Goal: Information Seeking & Learning: Compare options

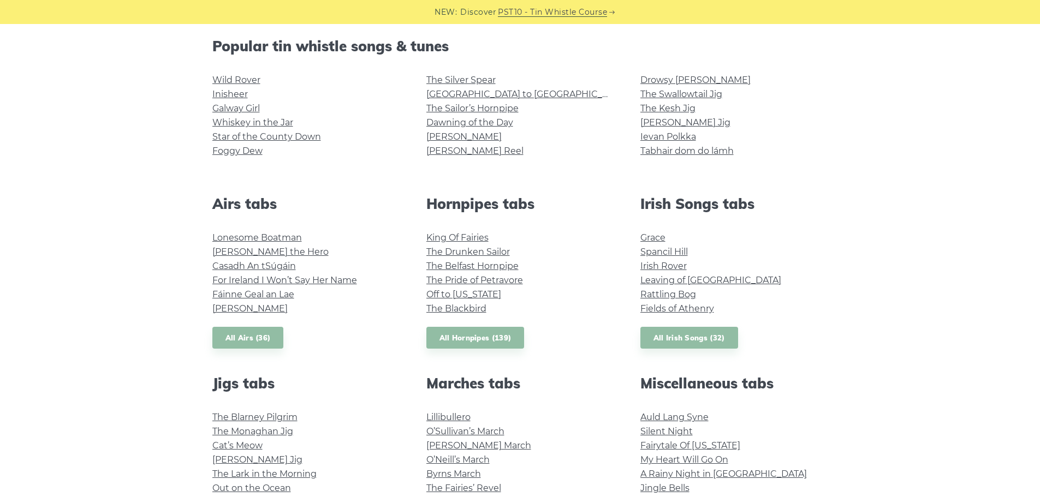
scroll to position [109, 0]
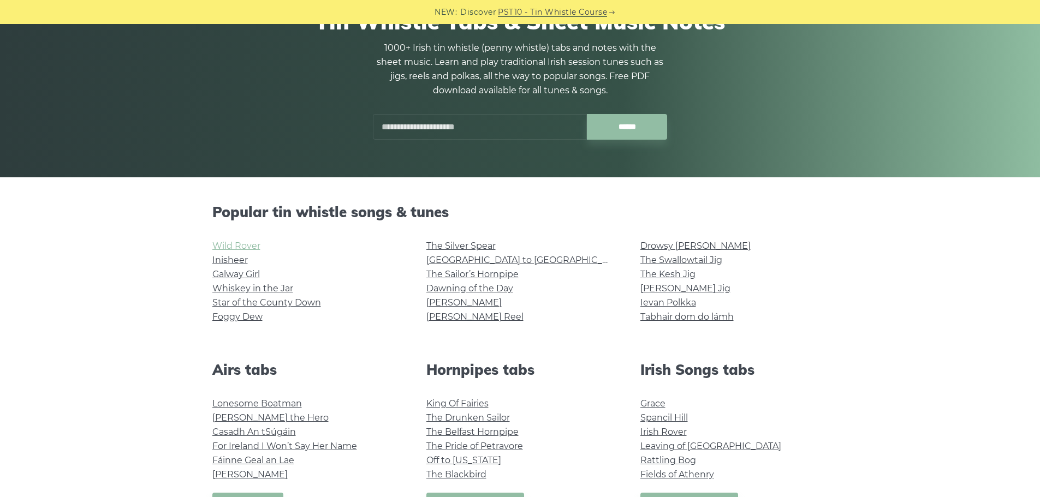
click at [248, 242] on link "Wild Rover" at bounding box center [236, 246] width 48 height 10
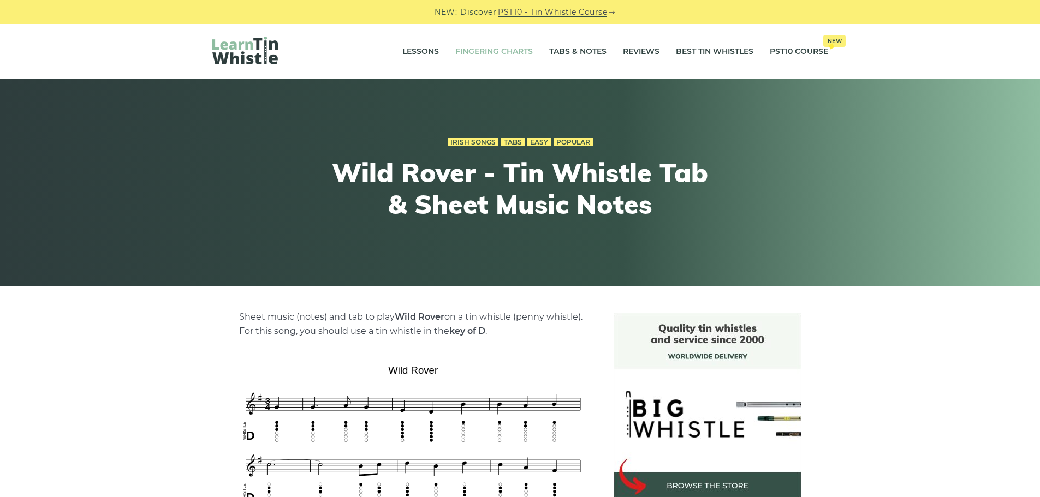
click at [502, 49] on link "Fingering Charts" at bounding box center [494, 51] width 78 height 27
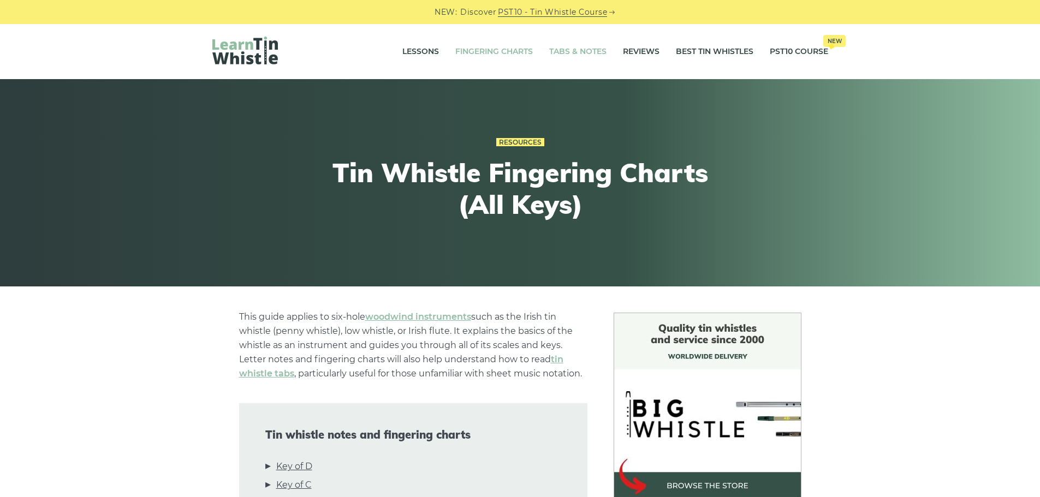
click at [581, 53] on link "Tabs & Notes" at bounding box center [577, 51] width 57 height 27
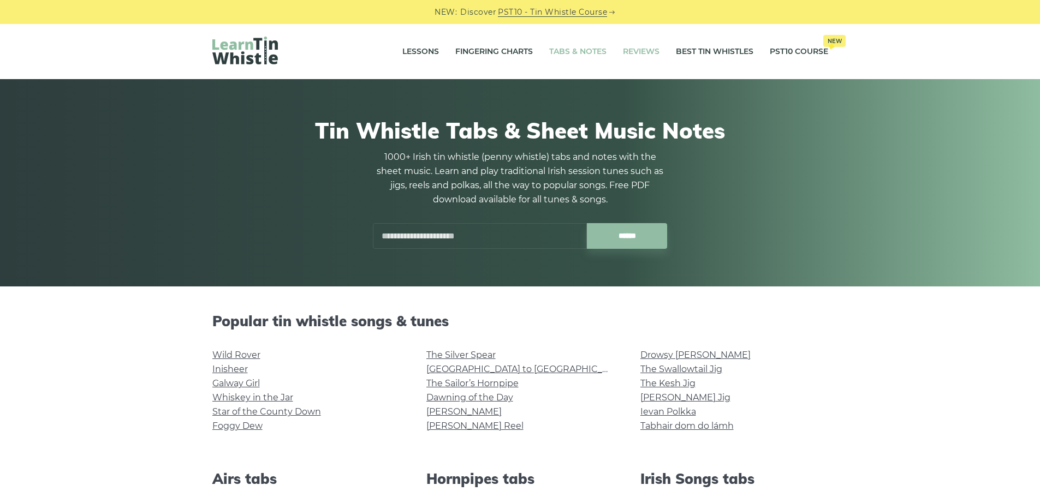
click at [642, 52] on link "Reviews" at bounding box center [641, 51] width 37 height 27
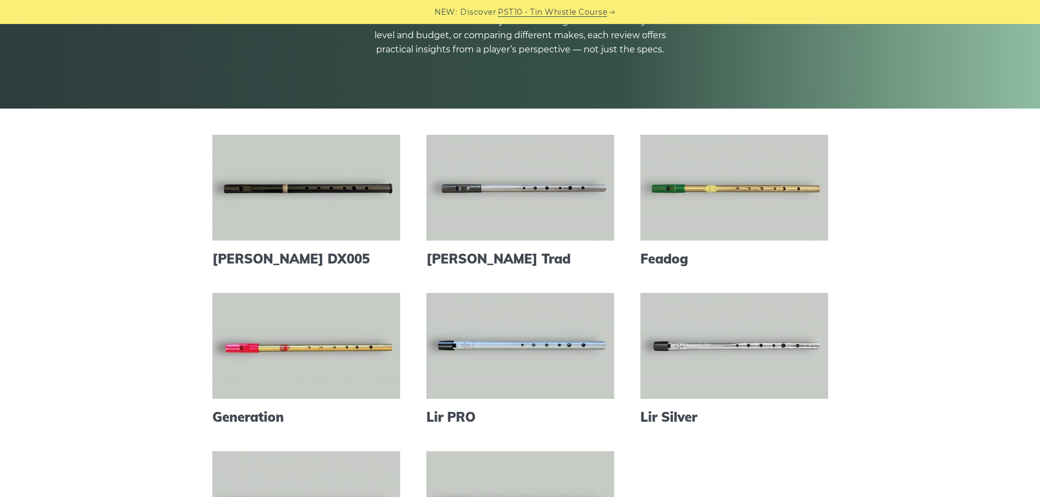
scroll to position [191, 0]
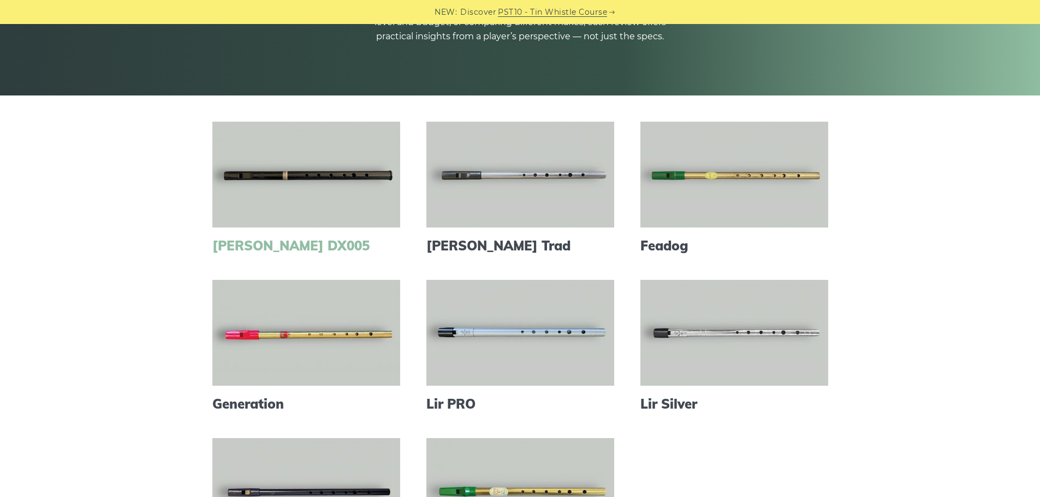
click at [287, 243] on link "[PERSON_NAME] DX005" at bounding box center [306, 246] width 188 height 16
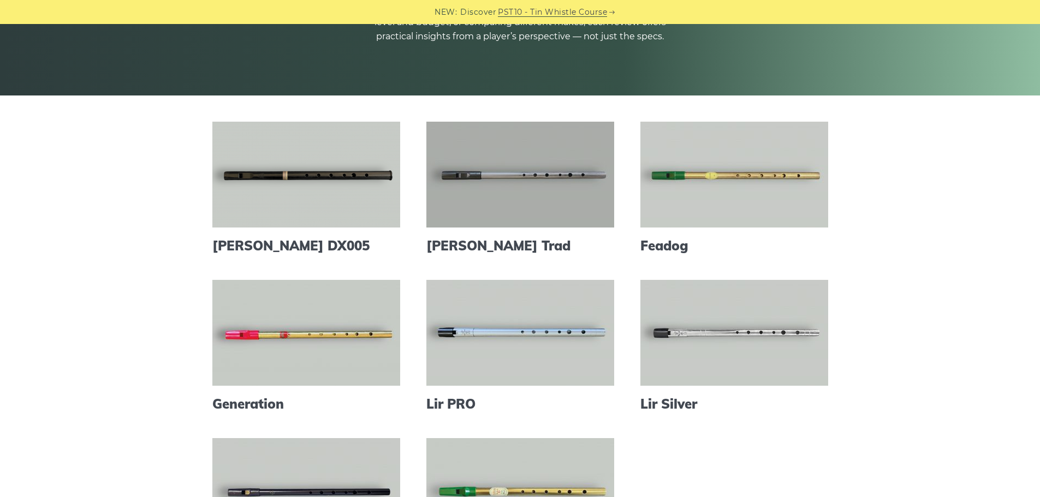
click at [573, 188] on link at bounding box center [520, 175] width 188 height 106
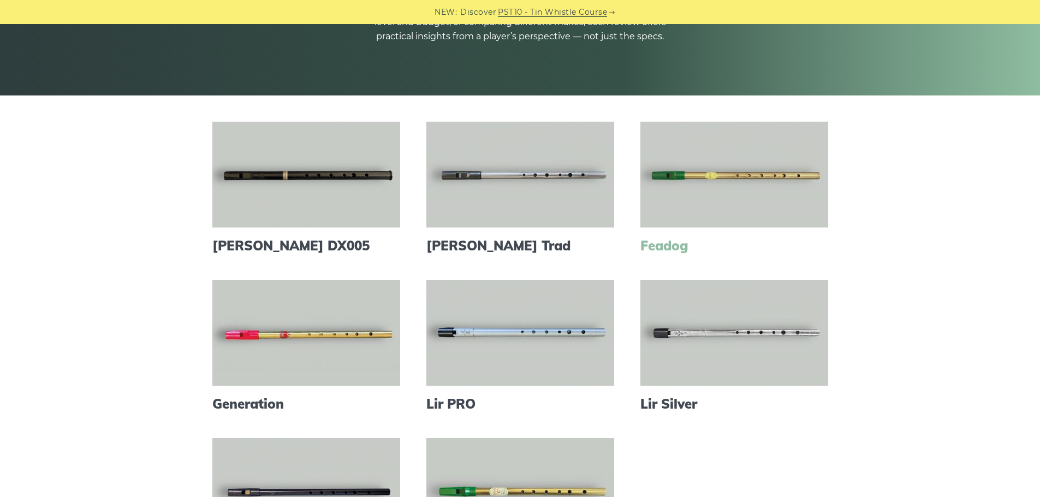
click at [690, 243] on link "Feadog" at bounding box center [734, 246] width 188 height 16
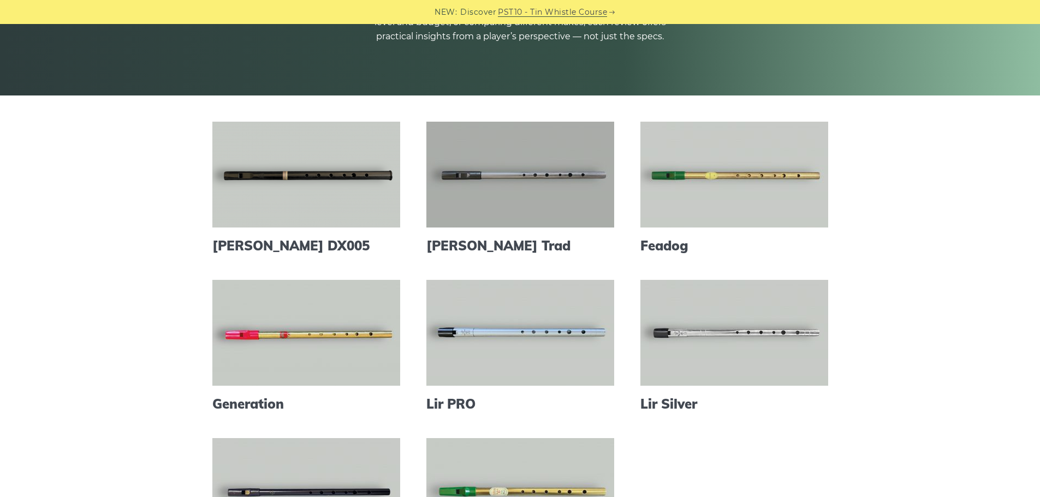
click at [517, 206] on link at bounding box center [520, 175] width 188 height 106
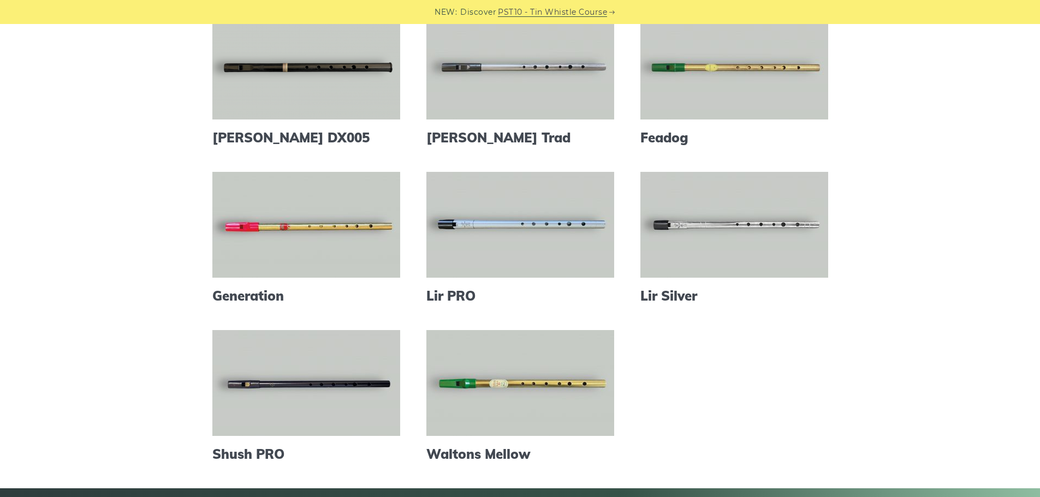
scroll to position [300, 0]
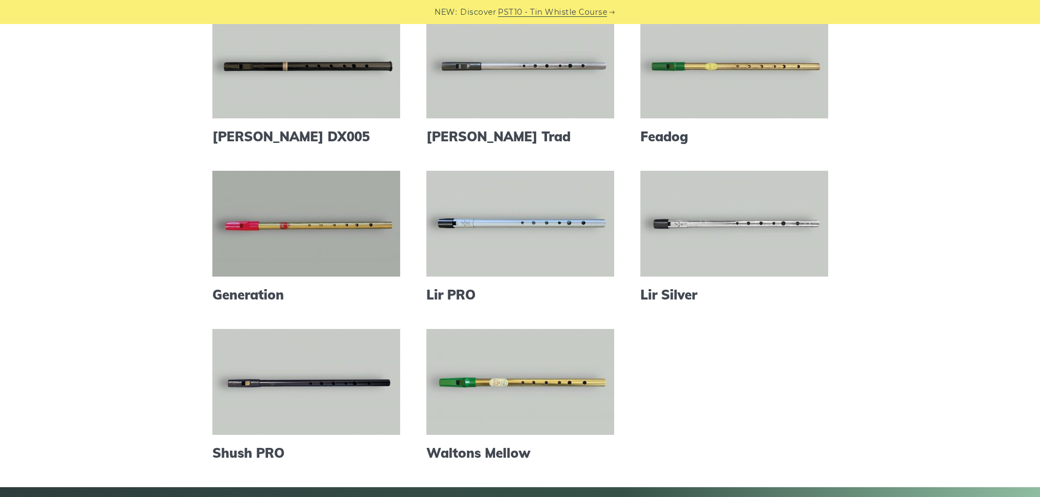
click at [302, 228] on link at bounding box center [306, 224] width 188 height 106
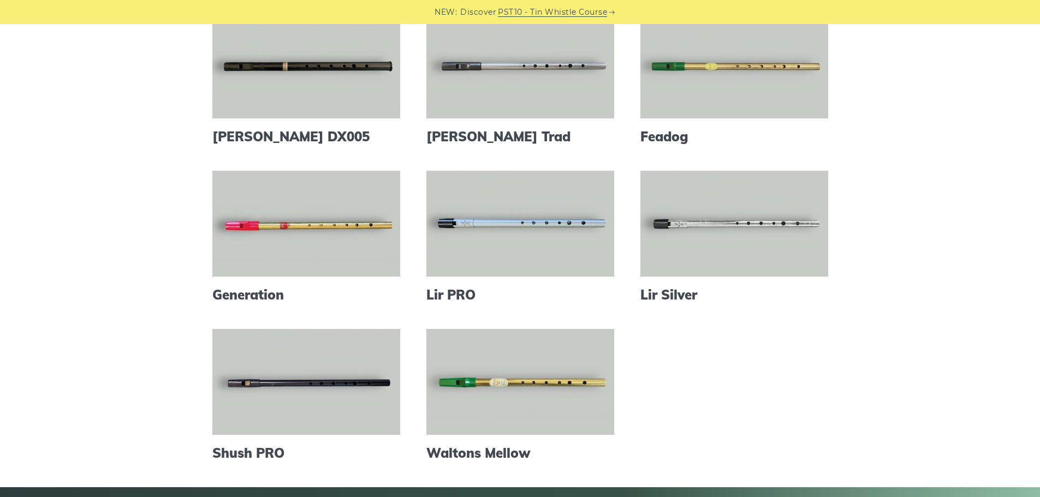
scroll to position [355, 0]
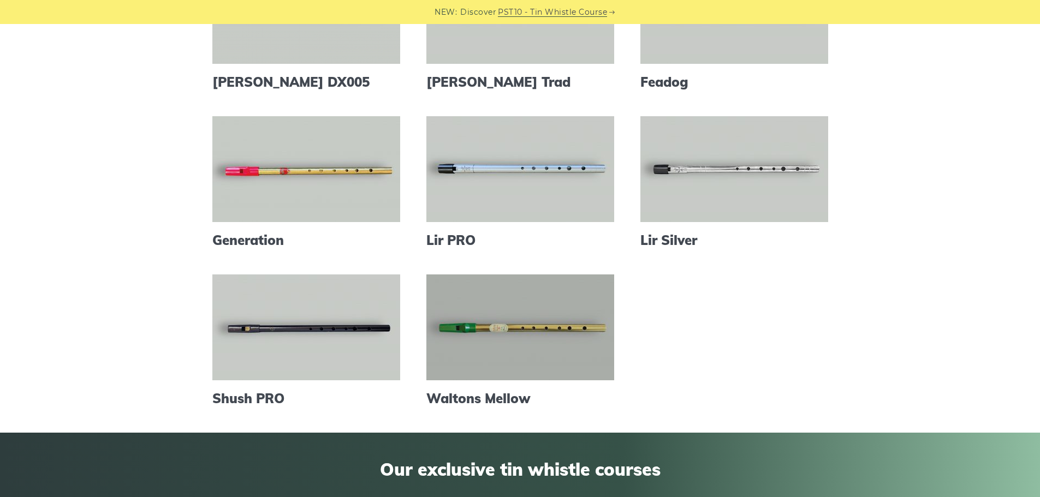
click at [523, 327] on link at bounding box center [520, 328] width 188 height 106
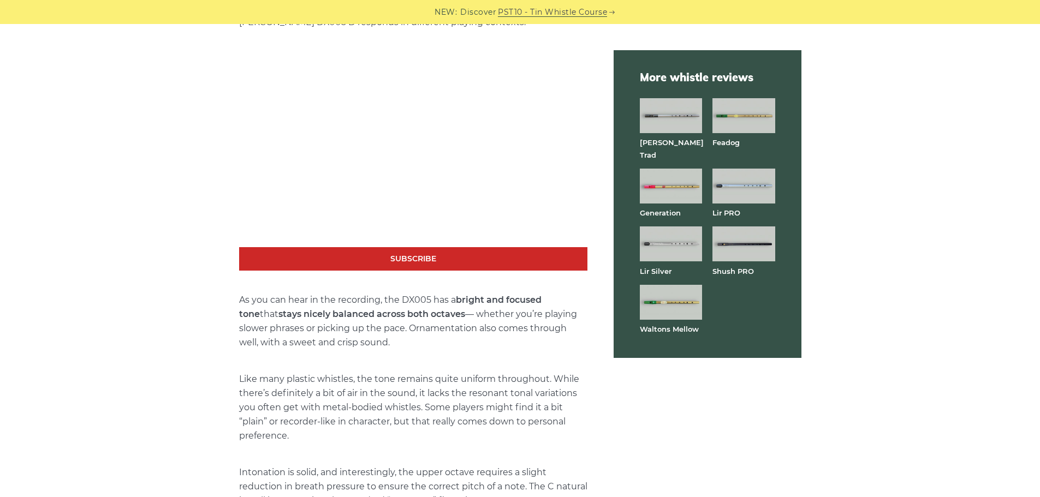
scroll to position [1966, 0]
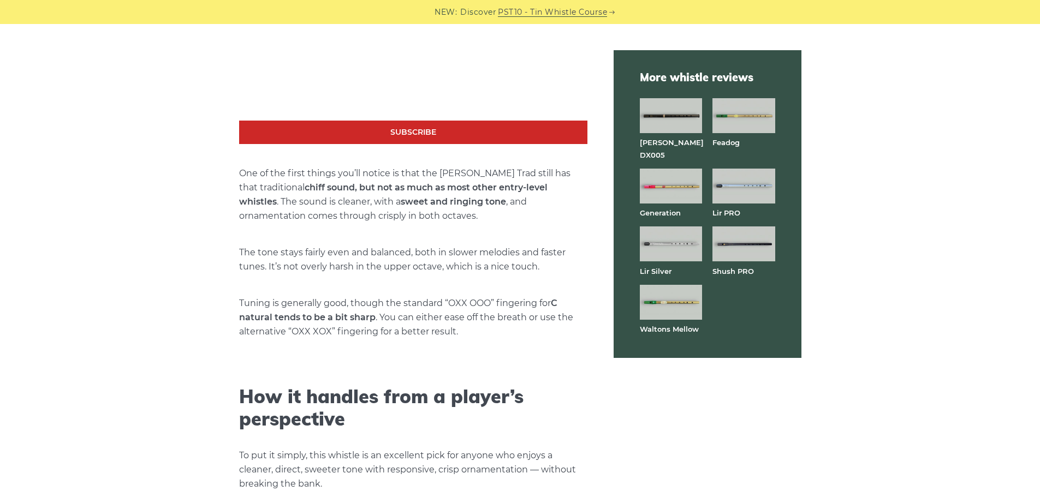
scroll to position [2293, 0]
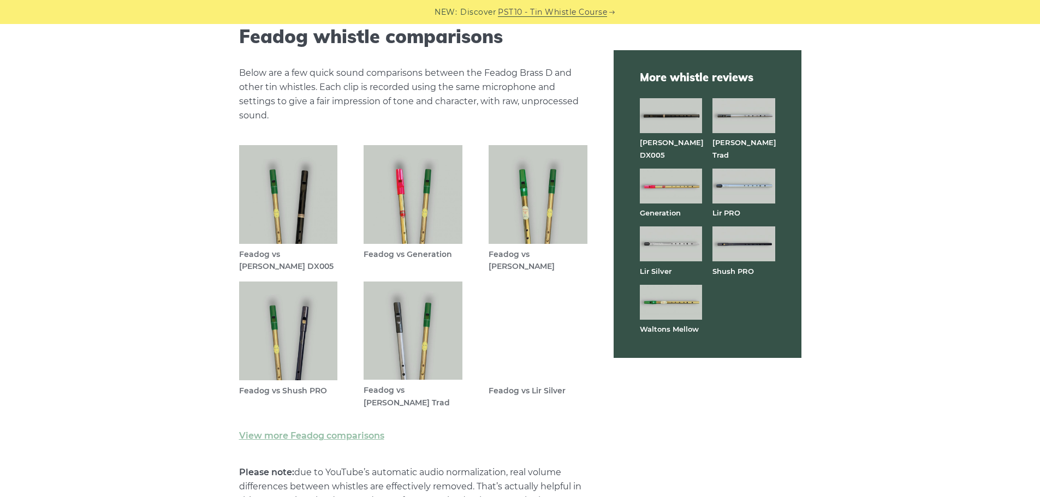
scroll to position [2949, 0]
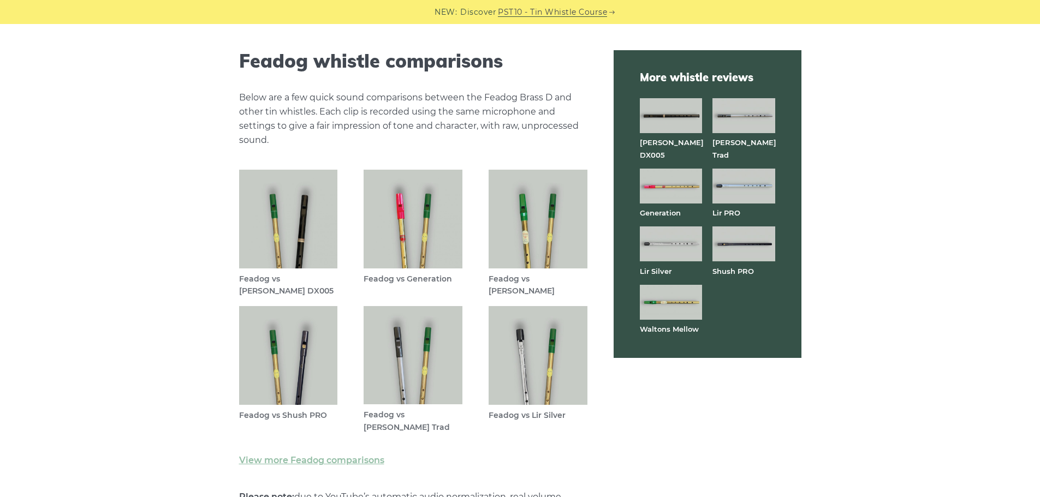
click at [532, 243] on img at bounding box center [538, 219] width 99 height 99
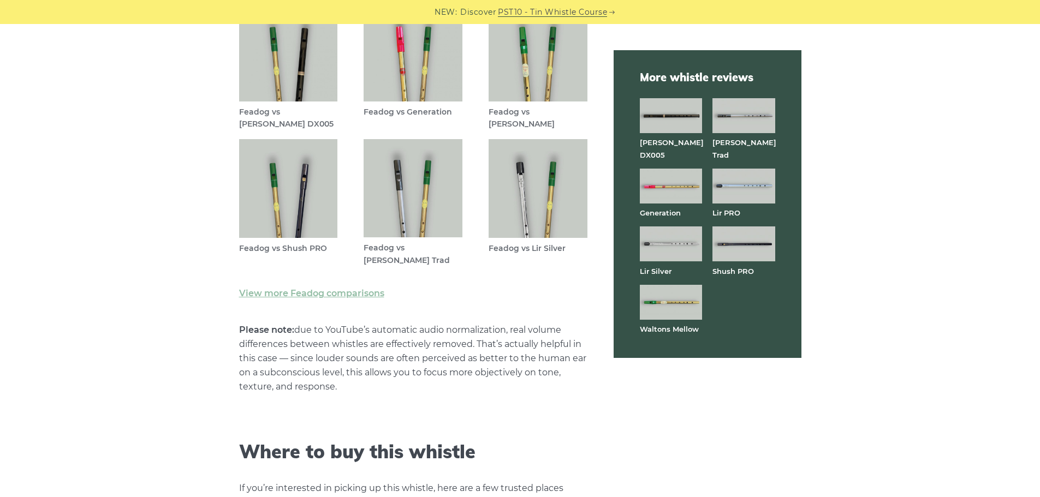
scroll to position [3061, 0]
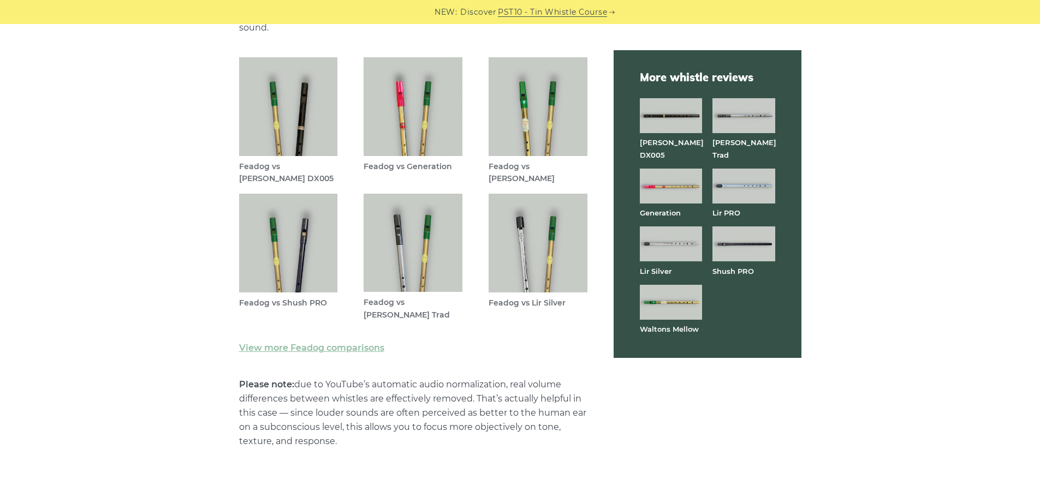
click at [428, 268] on img at bounding box center [413, 243] width 99 height 99
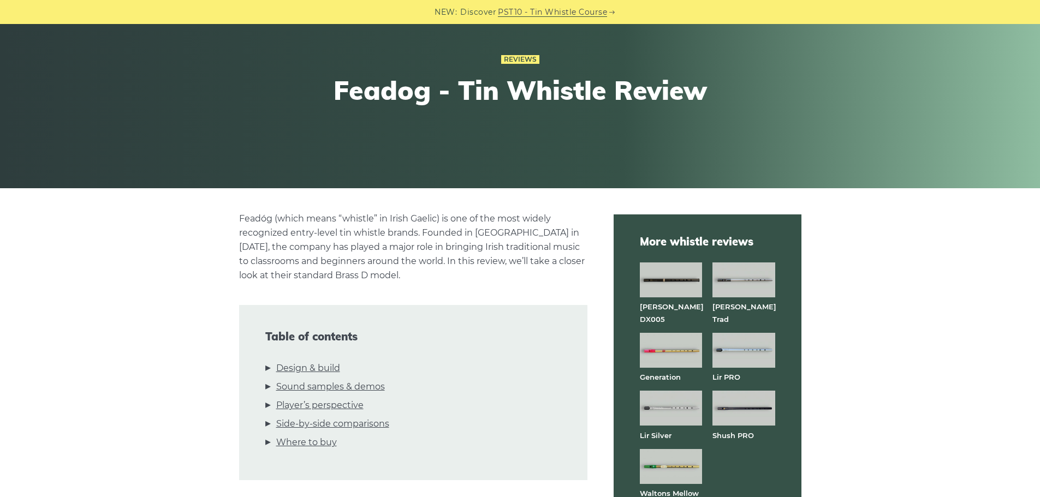
scroll to position [0, 0]
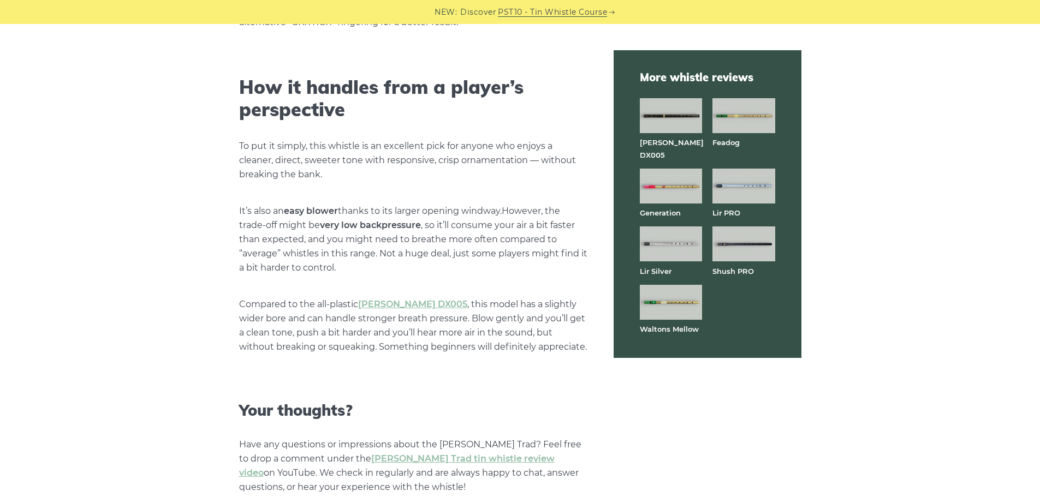
scroll to position [2457, 0]
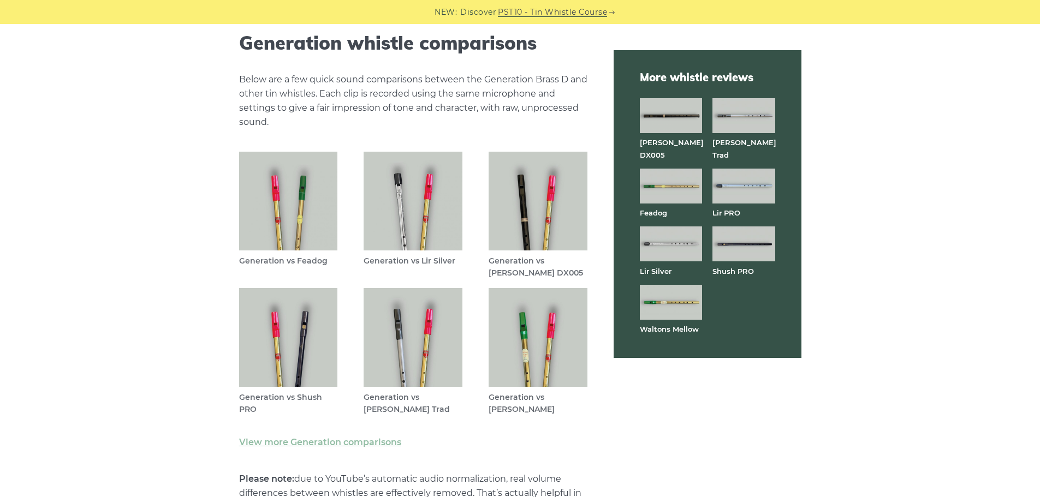
scroll to position [3167, 0]
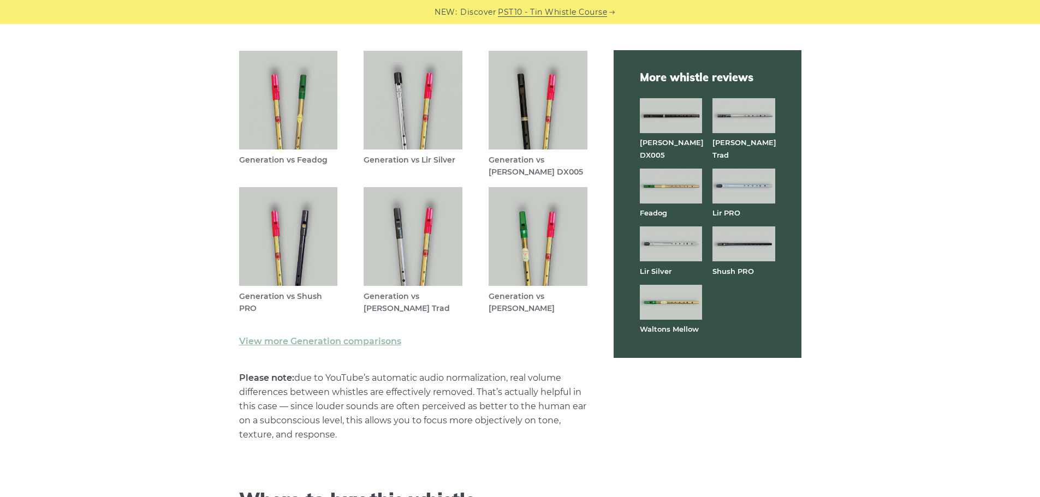
click at [542, 103] on img at bounding box center [538, 100] width 99 height 99
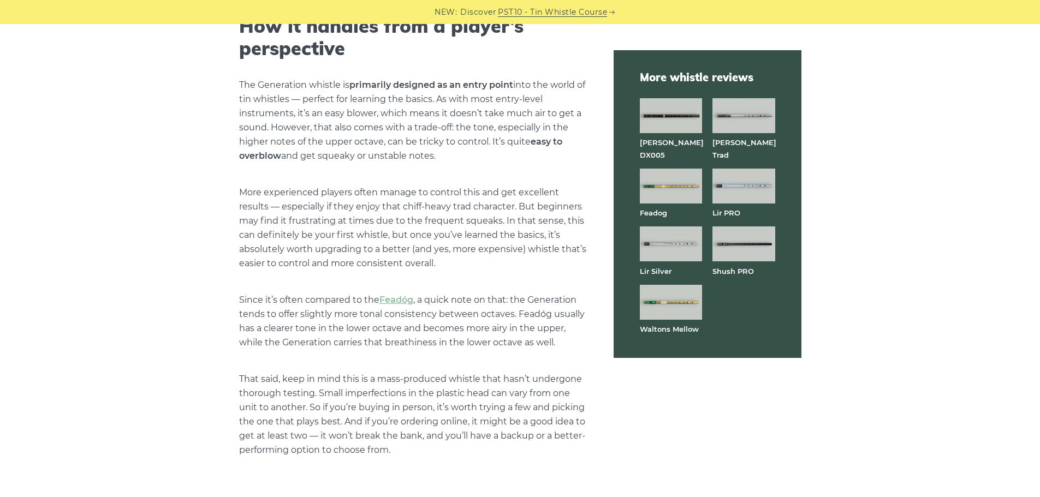
scroll to position [2457, 0]
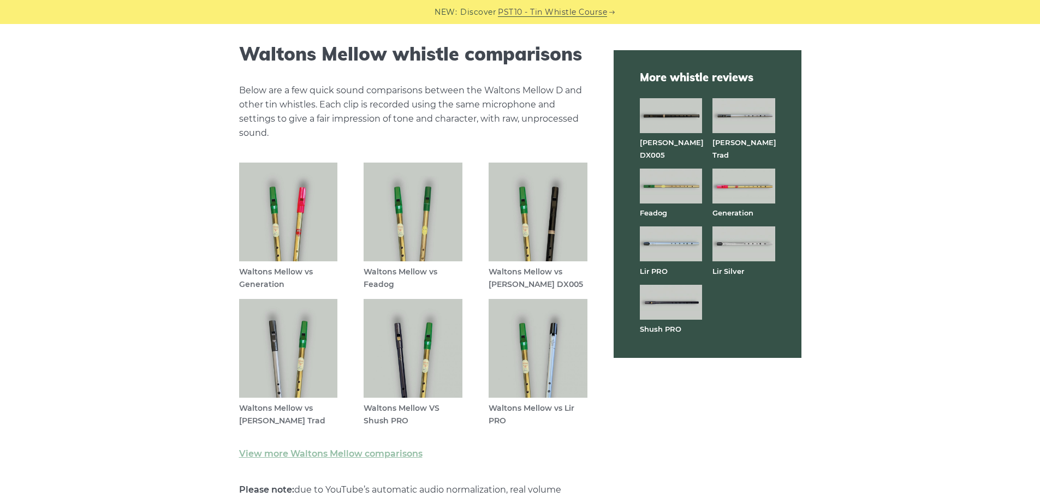
scroll to position [3112, 0]
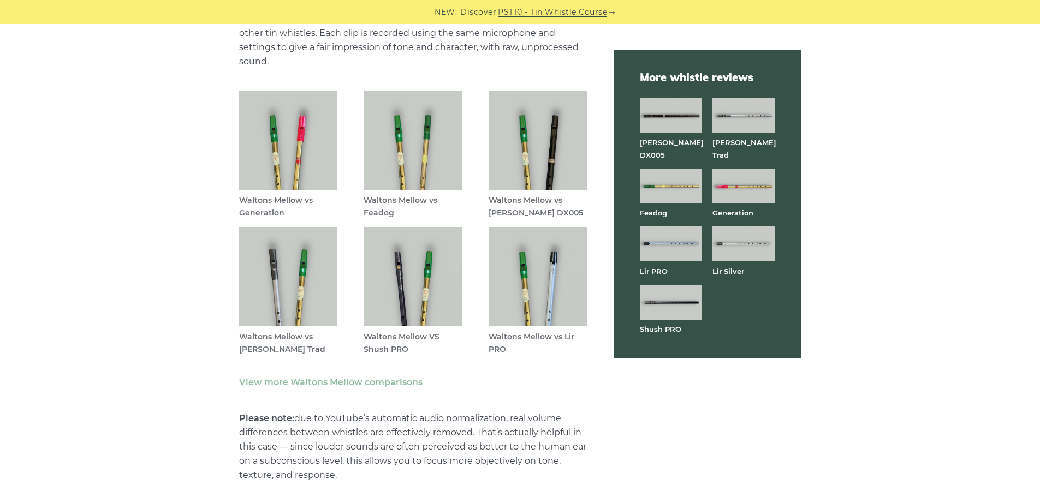
click at [297, 157] on img at bounding box center [288, 140] width 99 height 99
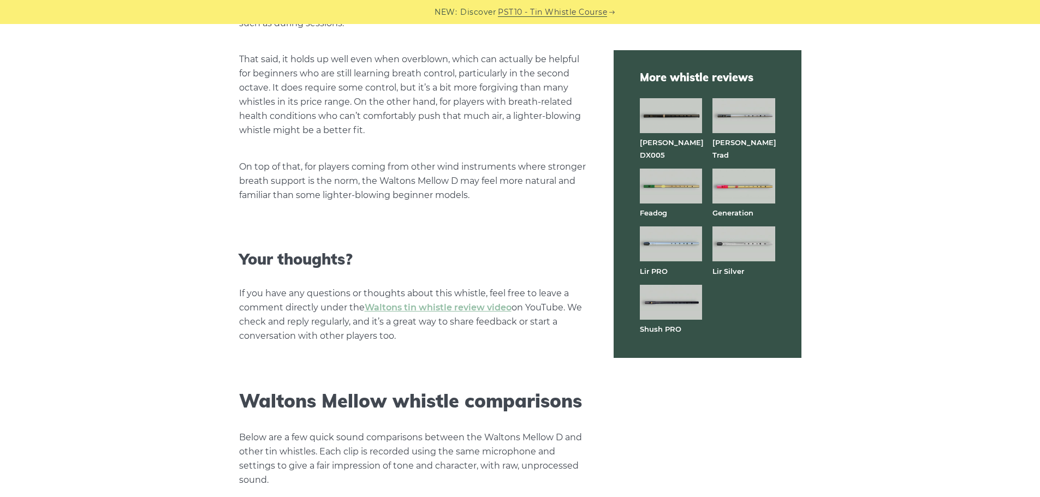
scroll to position [2785, 0]
